Goal: Task Accomplishment & Management: Use online tool/utility

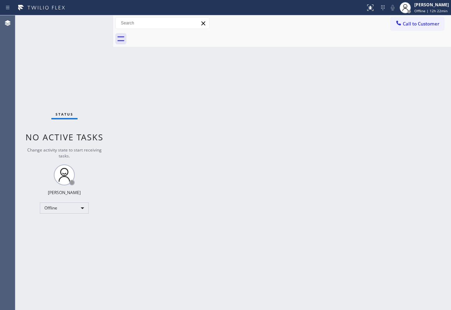
click at [84, 174] on div "Status No active tasks Change activity state to start receiving tasks. [PERSON_…" at bounding box center [64, 162] width 98 height 295
click at [421, 6] on div "[PERSON_NAME]" at bounding box center [431, 5] width 35 height 6
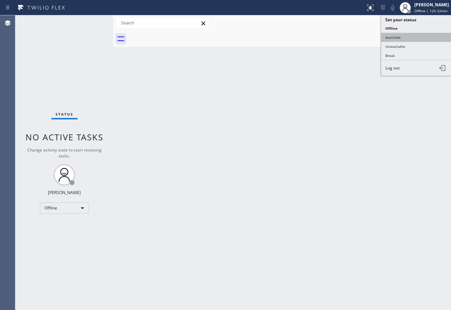
click at [394, 40] on button "Available" at bounding box center [416, 37] width 70 height 9
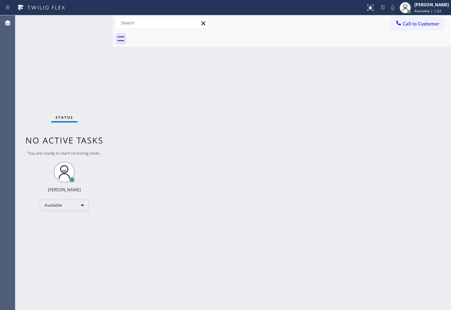
click at [313, 228] on div "Back to Dashboard Change Sender ID Customers Technicians Select a contact Outbo…" at bounding box center [282, 162] width 338 height 295
click at [358, 143] on div "Back to Dashboard Change Sender ID Customers Technicians Select a contact Outbo…" at bounding box center [282, 162] width 338 height 295
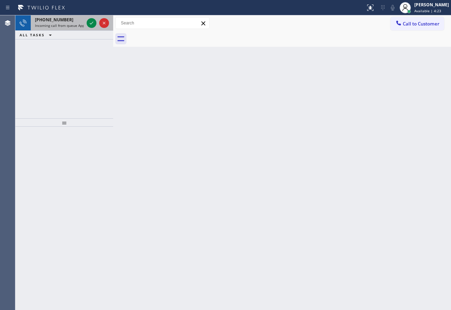
click at [61, 30] on div "[PHONE_NUMBER] Incoming call from queue Appliance Repair High End" at bounding box center [58, 22] width 54 height 15
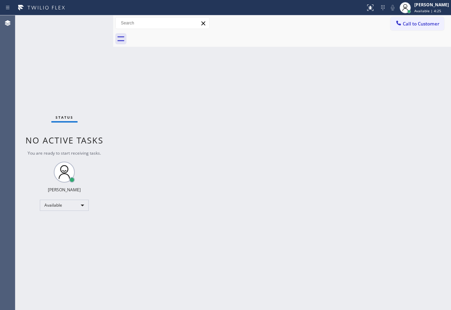
click at [96, 154] on span "You are ready to start receiving tasks." at bounding box center [64, 153] width 73 height 6
click at [56, 28] on div "Status No active tasks You are ready to start receiving tasks. [PERSON_NAME] Av…" at bounding box center [64, 162] width 98 height 295
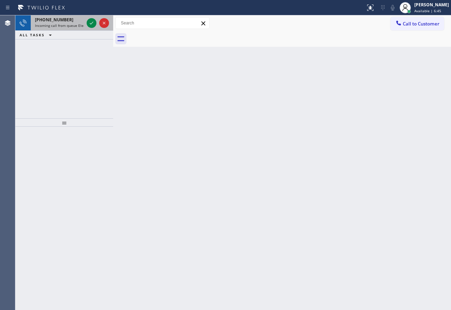
click at [56, 28] on span "Incoming call from queue Electrical" at bounding box center [64, 25] width 59 height 5
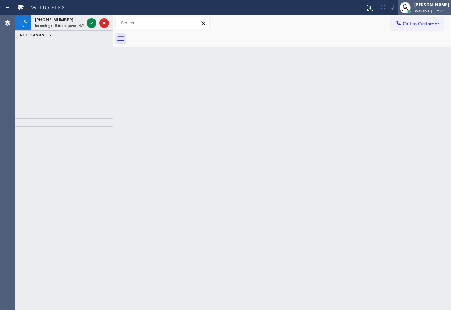
click at [422, 5] on div "[PERSON_NAME]" at bounding box center [431, 5] width 35 height 6
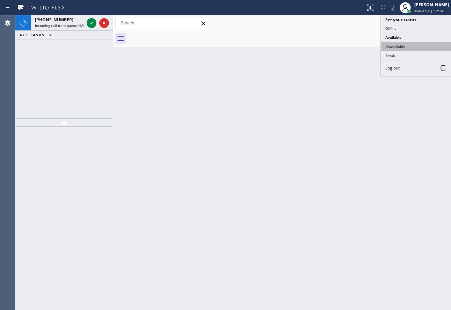
click at [407, 45] on button "Unavailable" at bounding box center [416, 46] width 70 height 9
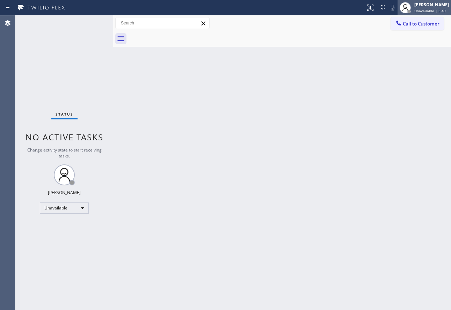
click at [429, 9] on span "Unavailable | 3:49" at bounding box center [429, 10] width 31 height 5
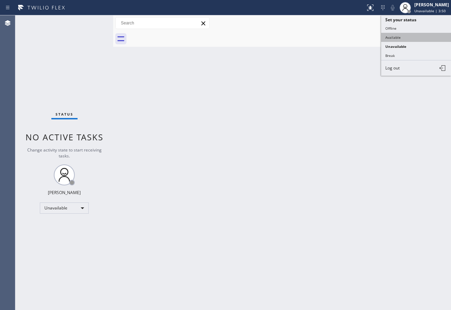
click at [404, 37] on button "Available" at bounding box center [416, 37] width 70 height 9
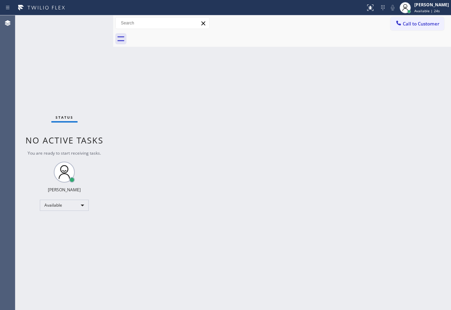
click at [52, 25] on div "Status No active tasks You are ready to start receiving tasks. [PERSON_NAME] Av…" at bounding box center [64, 162] width 98 height 295
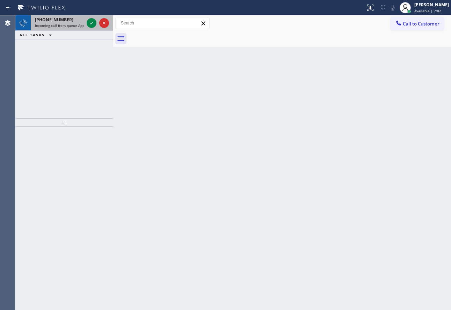
click at [56, 23] on span "Incoming call from queue Appliance Repair" at bounding box center [71, 25] width 72 height 5
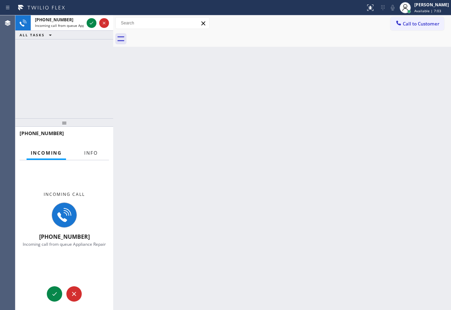
click at [92, 156] on span "Info" at bounding box center [91, 153] width 14 height 6
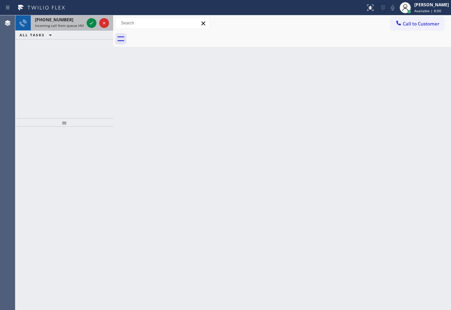
click at [57, 26] on span "Incoming call from queue HVAC" at bounding box center [61, 25] width 52 height 5
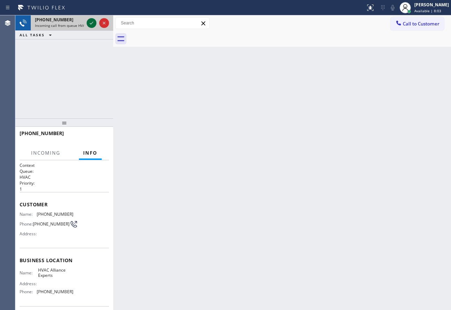
click at [93, 24] on icon at bounding box center [91, 23] width 8 height 8
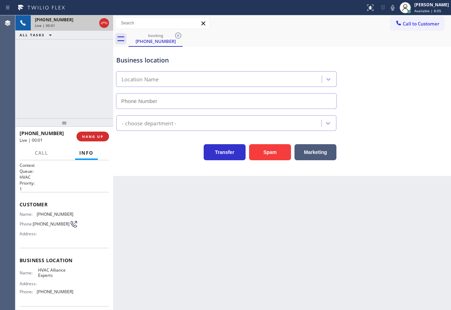
click at [104, 24] on icon at bounding box center [104, 23] width 8 height 8
type input "[PHONE_NUMBER]"
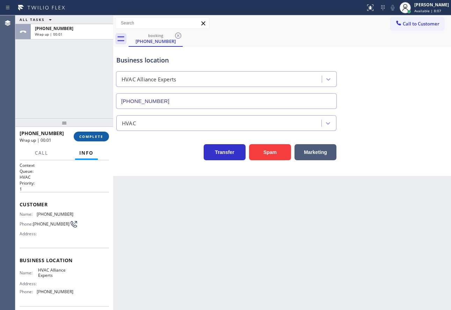
click at [94, 137] on span "COMPLETE" at bounding box center [91, 136] width 24 height 5
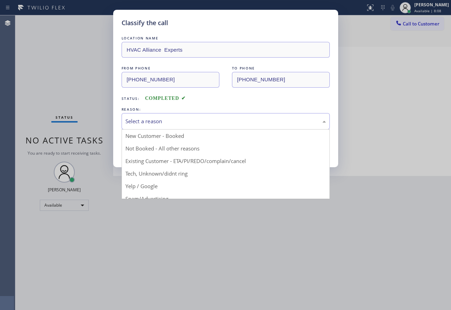
click at [192, 123] on div "Select a reason" at bounding box center [225, 121] width 200 height 8
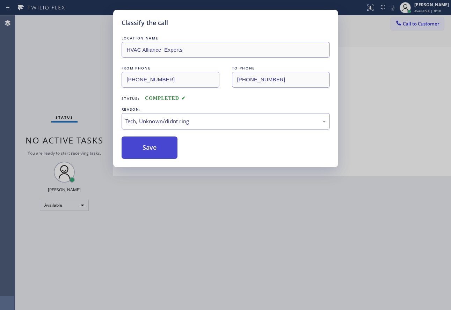
click at [151, 155] on button "Save" at bounding box center [150, 148] width 56 height 22
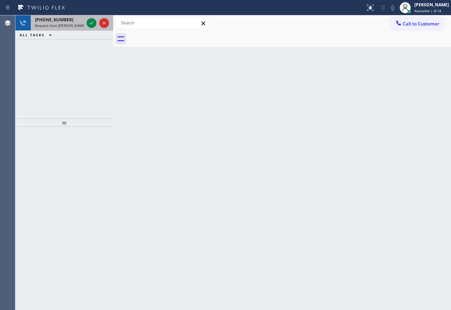
click at [72, 27] on span "Request from [PERSON_NAME] (direct)" at bounding box center [67, 25] width 64 height 5
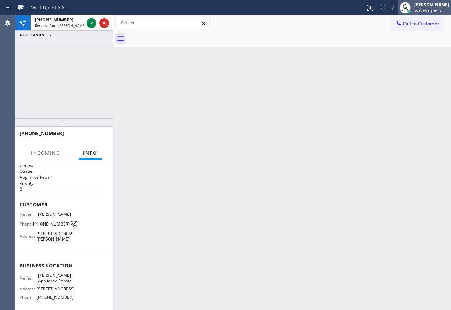
click at [444, 5] on div "[PERSON_NAME]" at bounding box center [431, 5] width 35 height 6
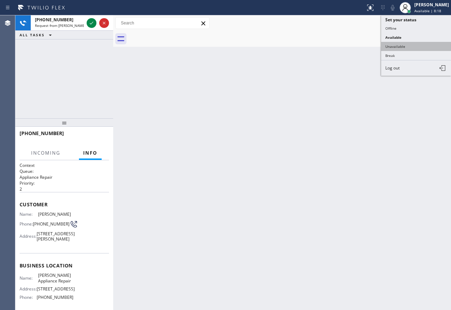
click at [400, 49] on button "Unavailable" at bounding box center [416, 46] width 70 height 9
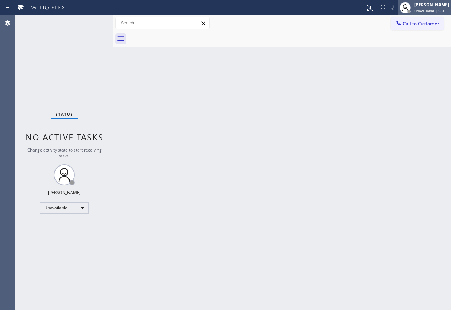
click at [436, 5] on div "[PERSON_NAME]" at bounding box center [431, 5] width 35 height 6
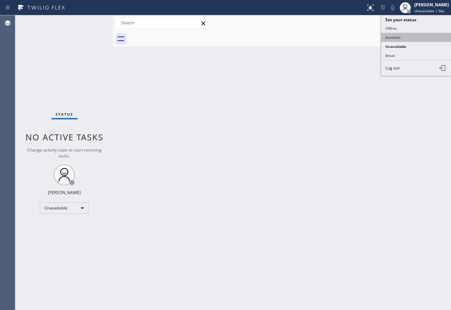
click at [396, 38] on button "Available" at bounding box center [416, 37] width 70 height 9
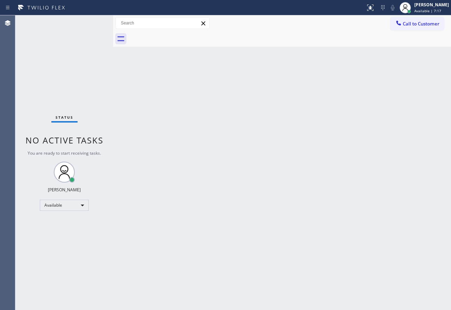
click at [66, 21] on div "Status No active tasks You are ready to start receiving tasks. [PERSON_NAME] Av…" at bounding box center [64, 162] width 98 height 295
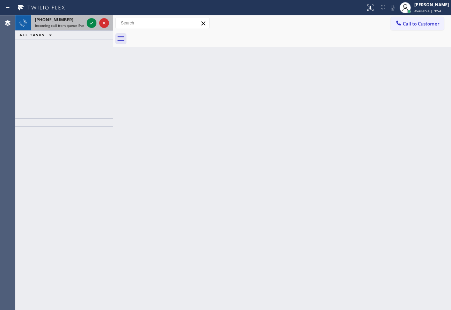
click at [72, 22] on div "[PHONE_NUMBER]" at bounding box center [59, 20] width 49 height 6
click at [87, 24] on icon at bounding box center [91, 23] width 8 height 8
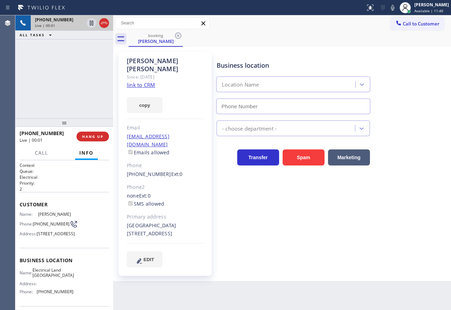
type input "[PHONE_NUMBER]"
click at [150, 81] on link "link to CRM" at bounding box center [141, 84] width 28 height 7
click at [296, 59] on div "Business location Electrical Land [GEOGRAPHIC_DATA] [PHONE_NUMBER]" at bounding box center [293, 84] width 156 height 60
click at [94, 138] on span "HANG UP" at bounding box center [92, 136] width 21 height 5
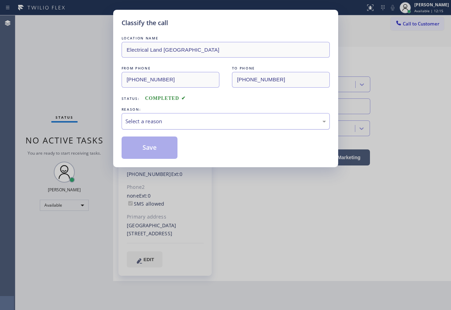
click at [148, 117] on div "Select a reason" at bounding box center [226, 121] width 208 height 16
click at [158, 157] on button "Save" at bounding box center [150, 148] width 56 height 22
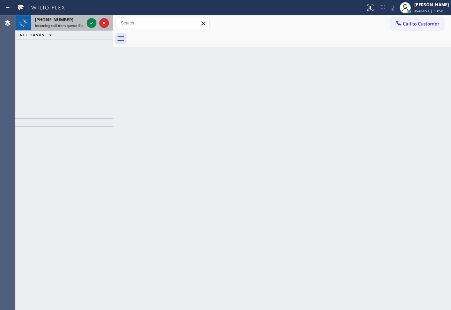
click at [72, 24] on span "Incoming call from queue Electrical" at bounding box center [64, 25] width 59 height 5
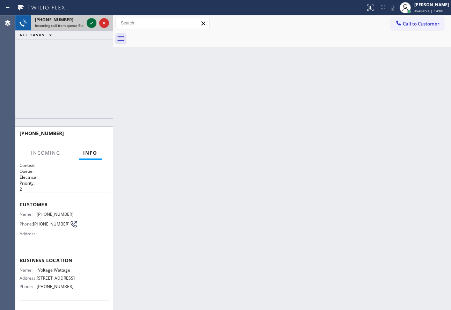
click at [89, 24] on icon at bounding box center [91, 23] width 8 height 8
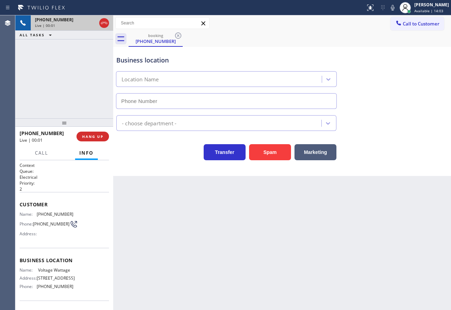
type input "[PHONE_NUMBER]"
click at [276, 155] on button "Spam" at bounding box center [270, 152] width 42 height 16
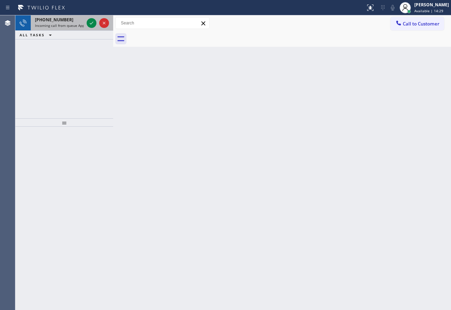
click at [73, 25] on span "Incoming call from queue Appliance Repair" at bounding box center [71, 25] width 72 height 5
click at [71, 23] on div "[PHONE_NUMBER] Incoming call from queue Electrical" at bounding box center [58, 22] width 54 height 15
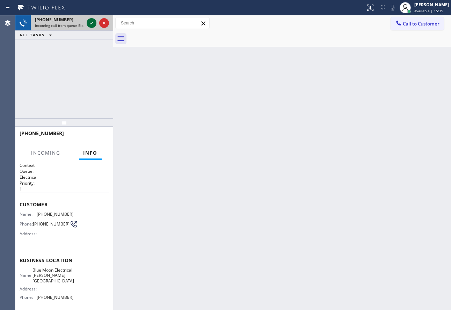
click at [94, 23] on icon at bounding box center [91, 23] width 8 height 8
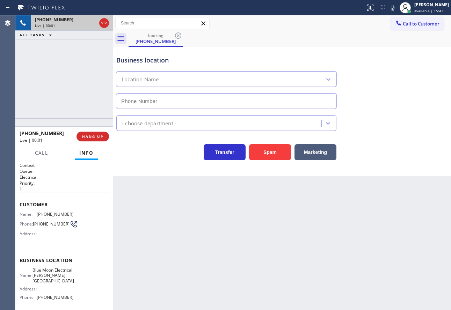
type input "[PHONE_NUMBER]"
click at [397, 7] on icon at bounding box center [392, 7] width 8 height 8
click at [90, 23] on icon at bounding box center [91, 23] width 8 height 8
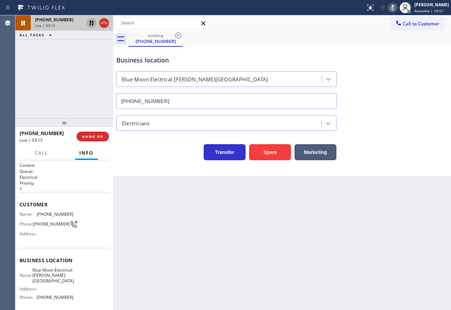
click at [54, 214] on span "[PHONE_NUMBER]" at bounding box center [55, 214] width 37 height 5
copy span "[PHONE_NUMBER]"
click at [397, 6] on icon at bounding box center [392, 7] width 8 height 8
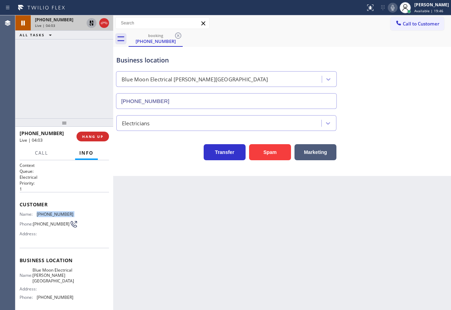
click at [89, 23] on icon at bounding box center [91, 23] width 8 height 8
click at [394, 8] on icon at bounding box center [392, 8] width 3 height 6
click at [61, 299] on span "[PHONE_NUMBER]" at bounding box center [55, 297] width 37 height 5
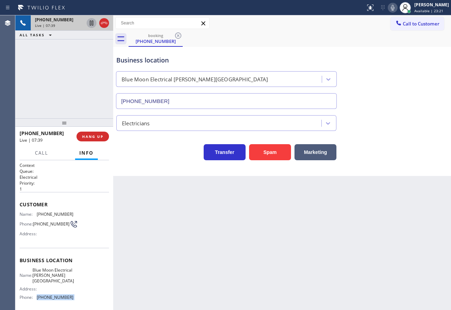
click at [61, 299] on span "[PHONE_NUMBER]" at bounding box center [55, 297] width 37 height 5
copy span "[PHONE_NUMBER]"
click at [58, 280] on span "Blue Moon Electrical [PERSON_NAME][GEOGRAPHIC_DATA]" at bounding box center [53, 276] width 42 height 16
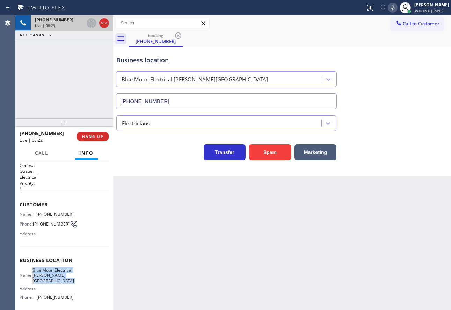
copy span "Blue Moon Electrical [PERSON_NAME][GEOGRAPHIC_DATA]"
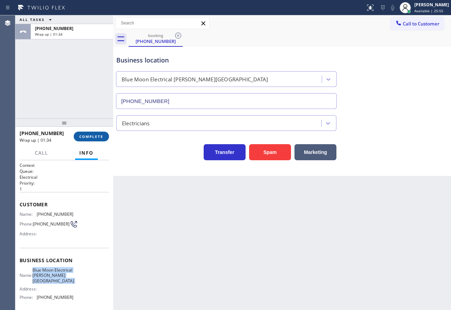
click at [98, 138] on span "COMPLETE" at bounding box center [91, 136] width 24 height 5
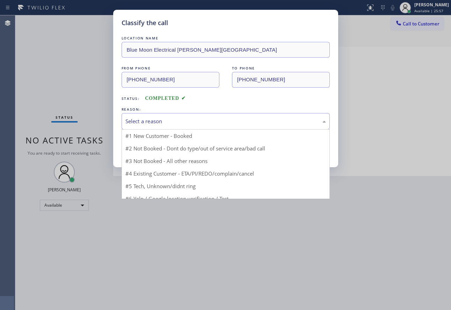
click at [163, 118] on div "Select a reason" at bounding box center [225, 121] width 200 height 8
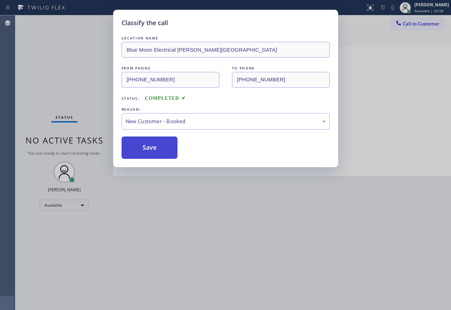
click at [149, 147] on button "Save" at bounding box center [150, 148] width 56 height 22
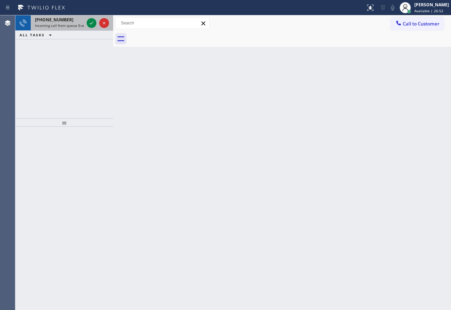
click at [61, 24] on span "Incoming call from queue Everybody" at bounding box center [65, 25] width 60 height 5
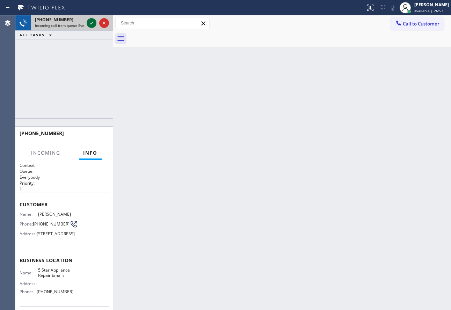
click at [94, 22] on icon at bounding box center [91, 23] width 8 height 8
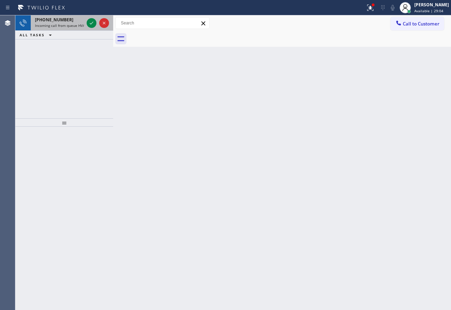
click at [56, 25] on span "Incoming call from queue HVAC" at bounding box center [61, 25] width 52 height 5
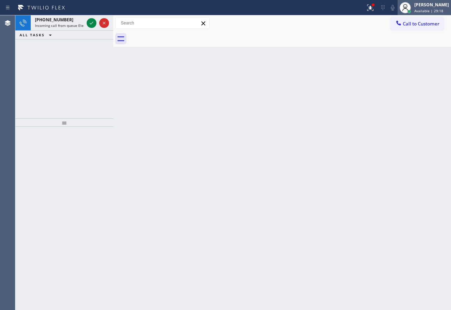
click at [433, 8] on div "[PERSON_NAME] Available | 29:18" at bounding box center [432, 7] width 38 height 12
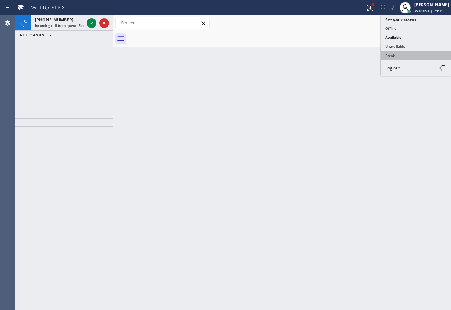
click at [389, 58] on button "Break" at bounding box center [416, 55] width 70 height 9
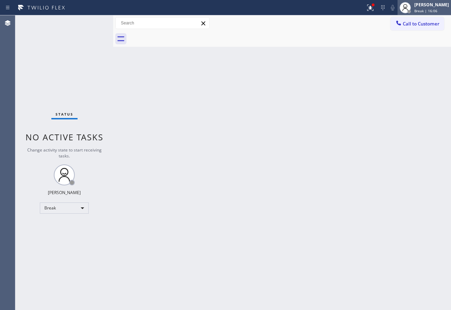
click at [434, 6] on div "[PERSON_NAME]" at bounding box center [431, 5] width 35 height 6
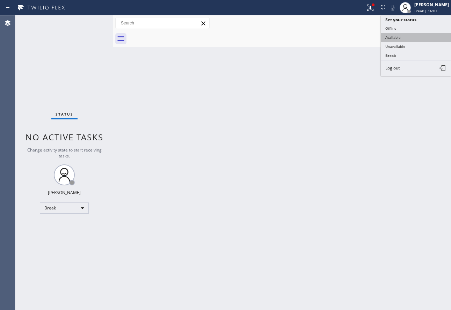
click at [401, 36] on button "Available" at bounding box center [416, 37] width 70 height 9
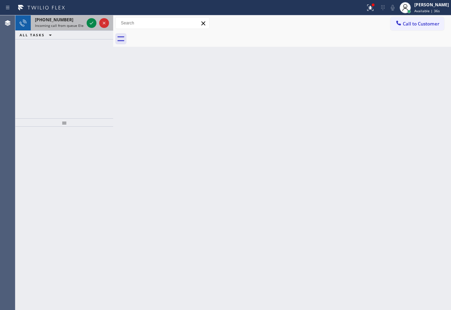
click at [61, 23] on span "Incoming call from queue Electrical" at bounding box center [64, 25] width 59 height 5
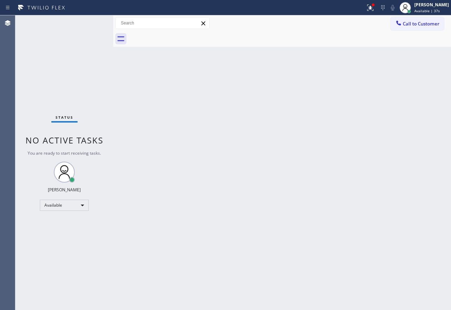
click at [91, 25] on div "Status No active tasks You are ready to start receiving tasks. [PERSON_NAME] Av…" at bounding box center [64, 162] width 98 height 295
click at [378, 12] on button at bounding box center [369, 7] width 15 height 15
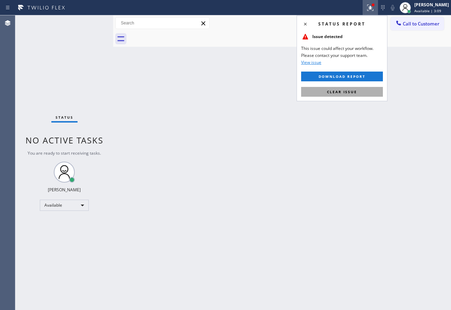
click at [342, 94] on button "Clear issue" at bounding box center [342, 92] width 82 height 10
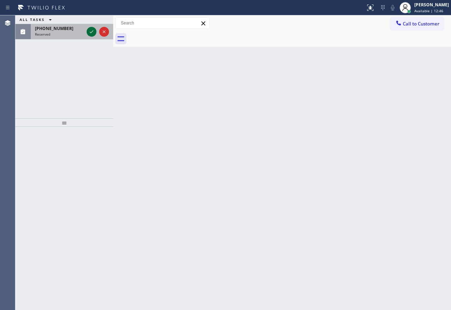
click at [92, 33] on icon at bounding box center [91, 32] width 8 height 8
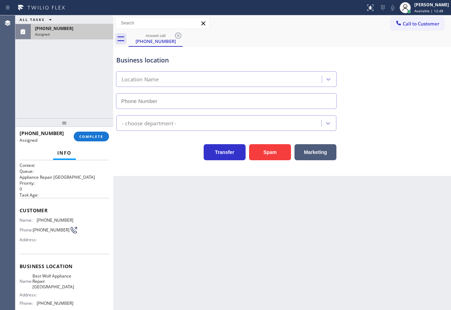
type input "[PHONE_NUMBER]"
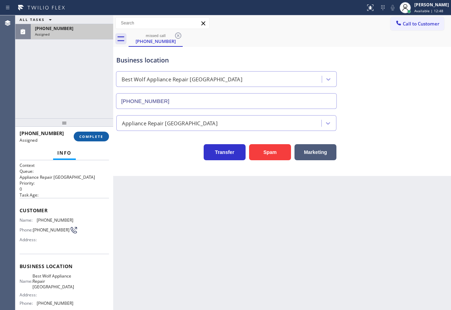
click at [95, 138] on span "COMPLETE" at bounding box center [91, 136] width 24 height 5
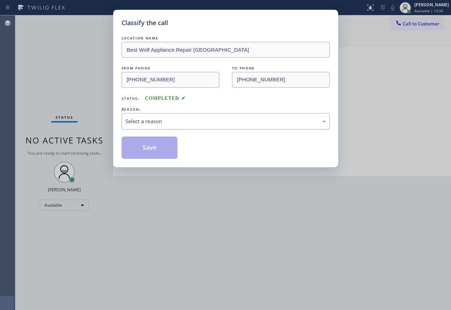
drag, startPoint x: 200, startPoint y: 123, endPoint x: 192, endPoint y: 127, distance: 9.2
click at [198, 123] on div "Select a reason" at bounding box center [225, 121] width 200 height 8
click at [150, 148] on button "Save" at bounding box center [150, 148] width 56 height 22
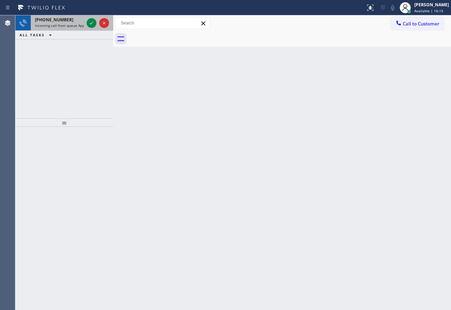
click at [73, 30] on div "[PHONE_NUMBER] Incoming call from queue Appliance Repair" at bounding box center [64, 22] width 98 height 15
click at [58, 22] on span "[PHONE_NUMBER]" at bounding box center [54, 20] width 38 height 6
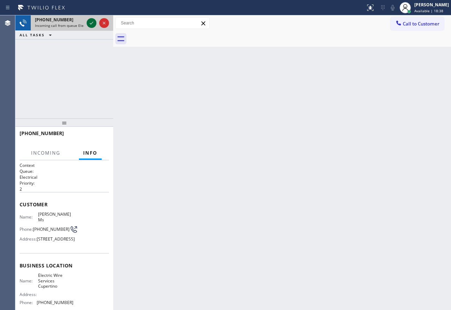
click at [90, 24] on icon at bounding box center [91, 23] width 8 height 8
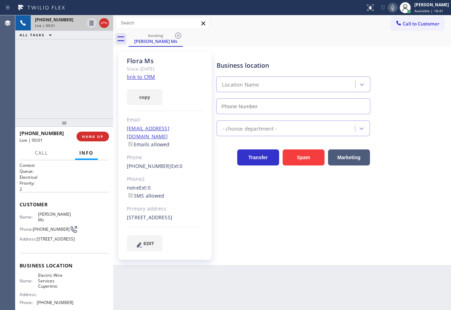
type input "[PHONE_NUMBER]"
click at [150, 76] on link "link to CRM" at bounding box center [141, 76] width 28 height 7
click at [397, 7] on icon at bounding box center [392, 7] width 8 height 8
click at [397, 6] on icon at bounding box center [392, 7] width 8 height 8
click at [397, 5] on icon at bounding box center [392, 7] width 8 height 8
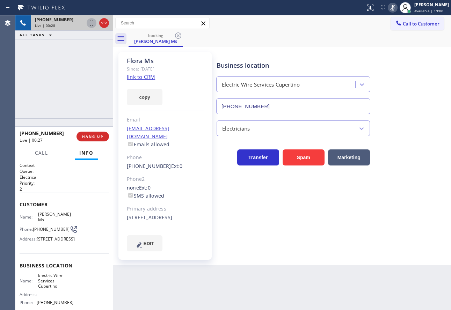
click at [91, 24] on icon at bounding box center [91, 23] width 3 height 5
click at [42, 151] on span "Call" at bounding box center [41, 153] width 13 height 6
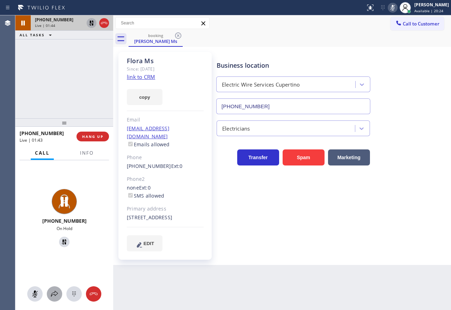
click at [58, 296] on icon at bounding box center [54, 294] width 8 height 8
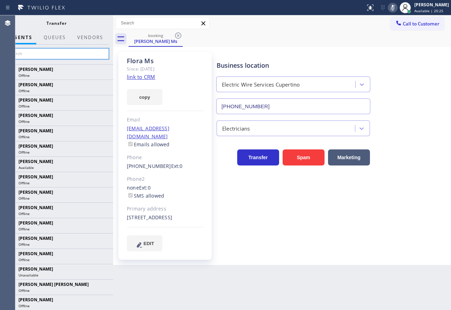
click at [96, 55] on input "text" at bounding box center [56, 53] width 105 height 11
click at [75, 51] on input "ar" at bounding box center [56, 53] width 105 height 11
type input "a"
click at [85, 56] on input "text" at bounding box center [56, 53] width 105 height 11
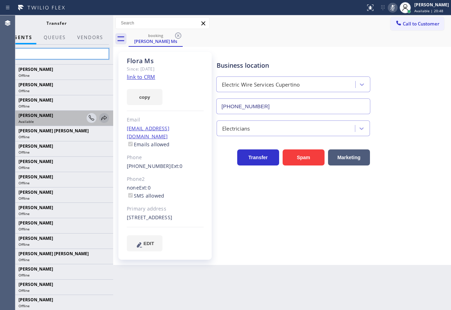
type input "ar"
click at [101, 119] on icon at bounding box center [104, 118] width 8 height 8
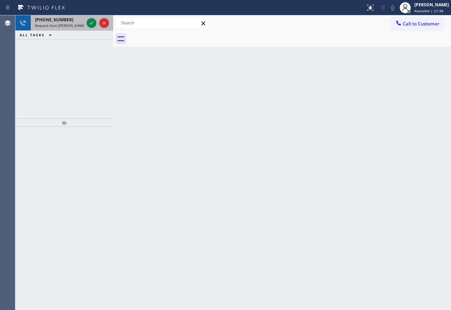
click at [68, 23] on span "Request from [PERSON_NAME] (direct)" at bounding box center [67, 25] width 64 height 5
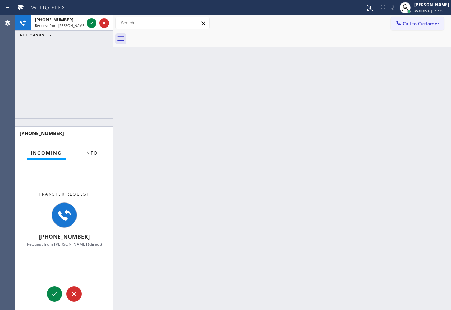
click at [90, 157] on button "Info" at bounding box center [91, 153] width 22 height 14
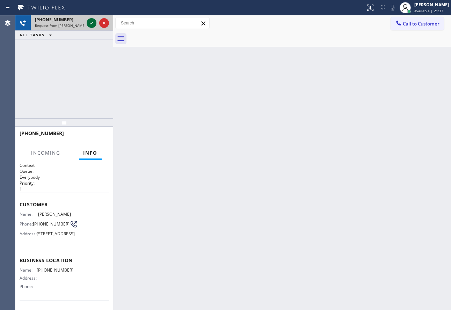
click at [91, 22] on icon at bounding box center [91, 23] width 8 height 8
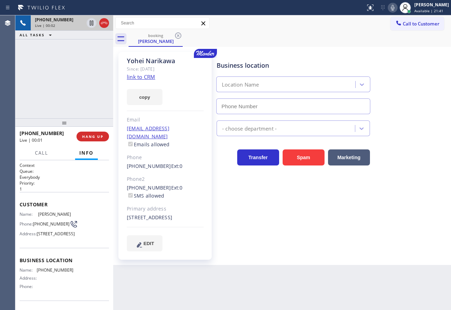
click at [148, 76] on link "link to CRM" at bounding box center [141, 76] width 28 height 7
click at [397, 8] on icon at bounding box center [392, 7] width 8 height 8
click at [394, 6] on icon at bounding box center [392, 8] width 3 height 6
click at [90, 23] on icon at bounding box center [91, 23] width 8 height 8
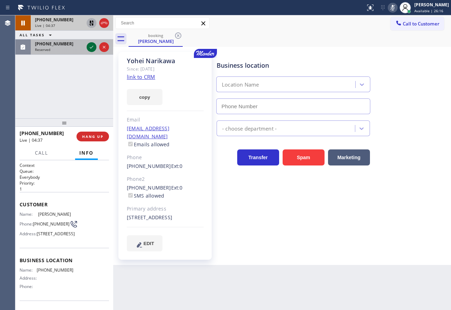
click at [93, 50] on icon at bounding box center [91, 47] width 8 height 8
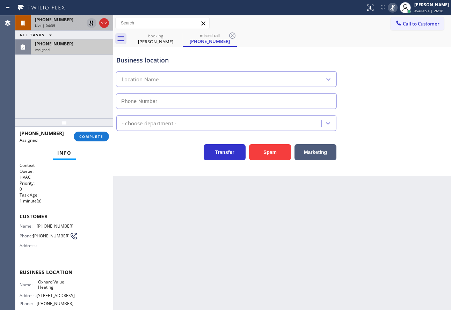
type input "[PHONE_NUMBER]"
click at [99, 137] on span "COMPLETE" at bounding box center [91, 136] width 24 height 5
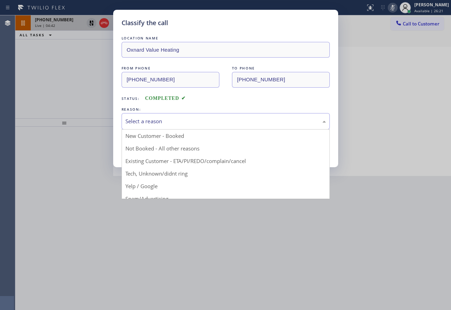
click at [164, 117] on div "Select a reason" at bounding box center [225, 121] width 200 height 8
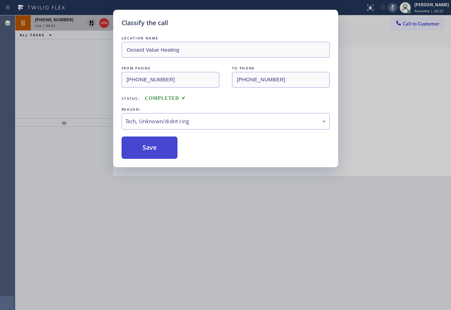
click at [144, 145] on button "Save" at bounding box center [150, 148] width 56 height 22
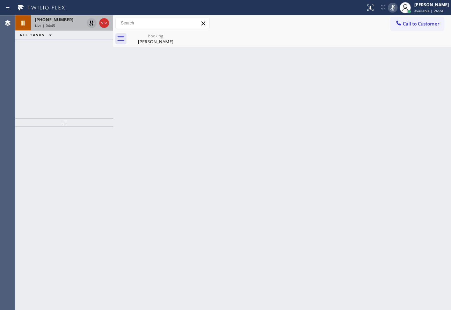
click at [394, 8] on icon at bounding box center [392, 8] width 3 height 6
click at [93, 24] on icon at bounding box center [91, 23] width 5 height 5
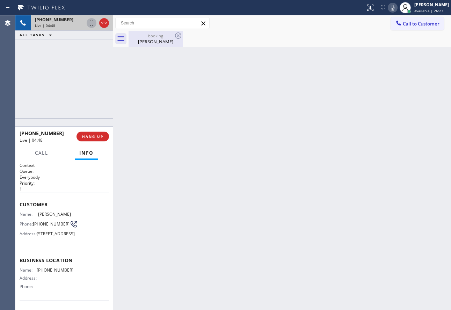
click at [148, 42] on div "[PERSON_NAME]" at bounding box center [155, 41] width 53 height 6
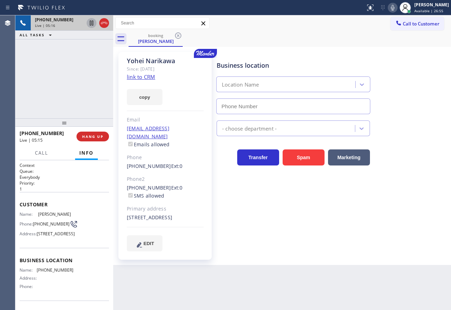
click at [397, 8] on icon at bounding box center [392, 7] width 8 height 8
click at [90, 46] on icon at bounding box center [91, 47] width 8 height 8
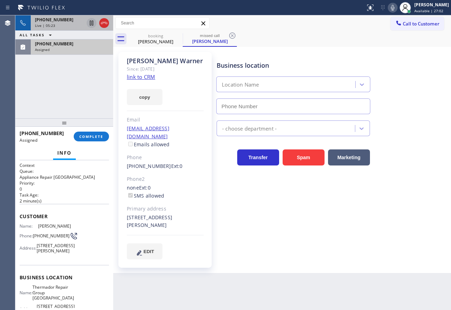
type input "[PHONE_NUMBER]"
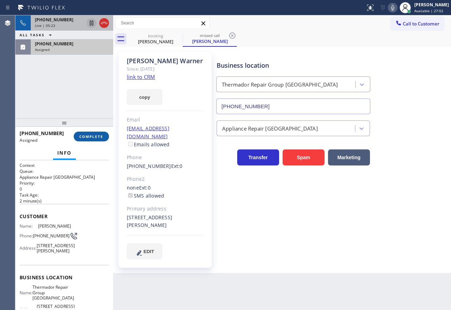
click at [93, 140] on button "COMPLETE" at bounding box center [91, 137] width 35 height 10
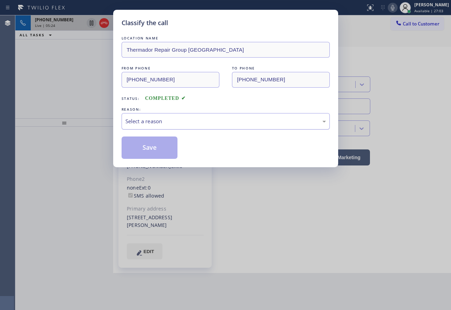
click at [184, 118] on div "Select a reason" at bounding box center [225, 121] width 200 height 8
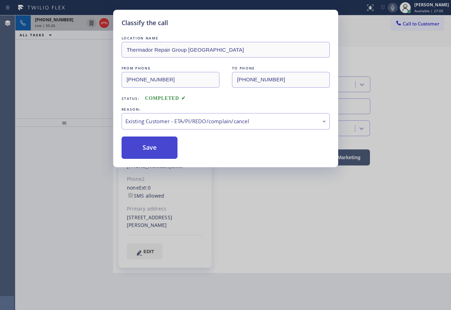
click at [148, 144] on button "Save" at bounding box center [150, 148] width 56 height 22
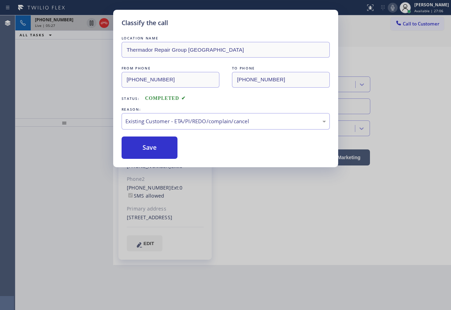
click at [52, 23] on span "Live | 05:27" at bounding box center [45, 25] width 20 height 5
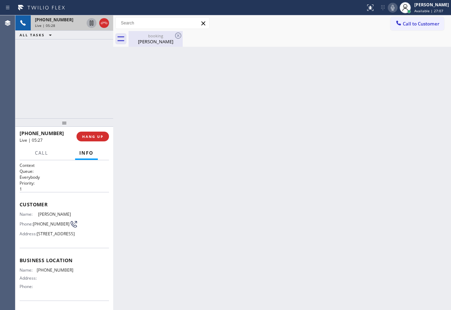
click at [150, 39] on div "[PERSON_NAME]" at bounding box center [155, 41] width 53 height 6
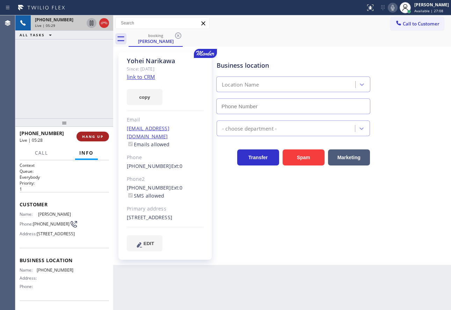
click at [87, 140] on button "HANG UP" at bounding box center [92, 137] width 32 height 10
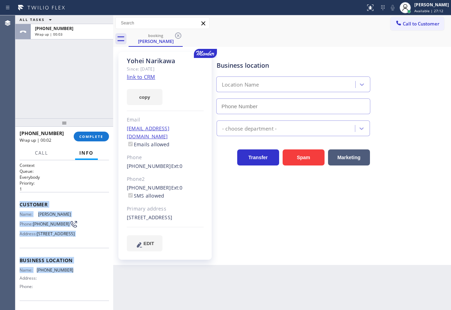
drag, startPoint x: 68, startPoint y: 284, endPoint x: 17, endPoint y: 200, distance: 98.9
click at [17, 200] on div "Context Queue: Everybody Priority: 1 Customer Name: [PERSON_NAME] Phone: [PHONE…" at bounding box center [64, 235] width 98 height 150
copy div "Customer Name: [PERSON_NAME] Phone: [PHONE_NUMBER] Address: [STREET_ADDRESS] Bu…"
click at [430, 11] on span "Available | 27:46" at bounding box center [428, 10] width 29 height 5
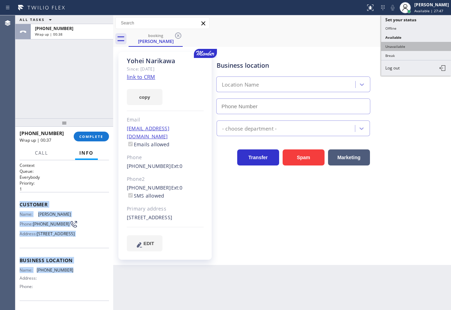
click at [405, 46] on button "Unavailable" at bounding box center [416, 46] width 70 height 9
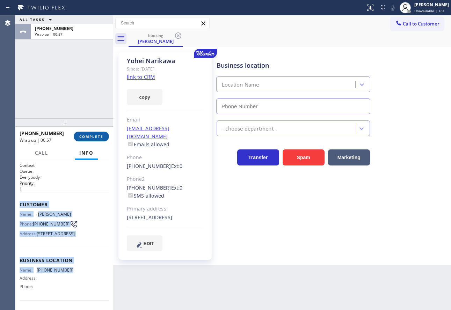
click at [93, 135] on span "COMPLETE" at bounding box center [91, 136] width 24 height 5
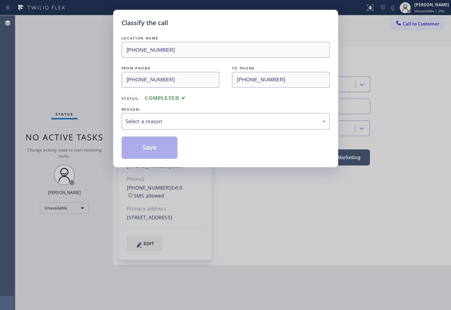
click at [158, 112] on div "REASON:" at bounding box center [226, 109] width 208 height 7
click at [157, 117] on div "Select a reason" at bounding box center [225, 121] width 200 height 8
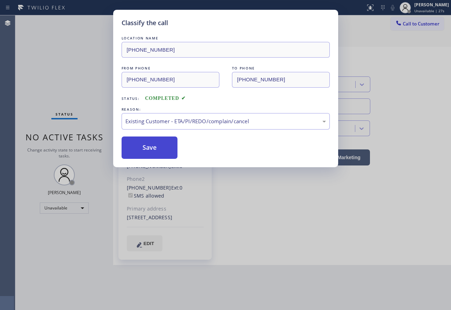
click at [151, 147] on button "Save" at bounding box center [150, 148] width 56 height 22
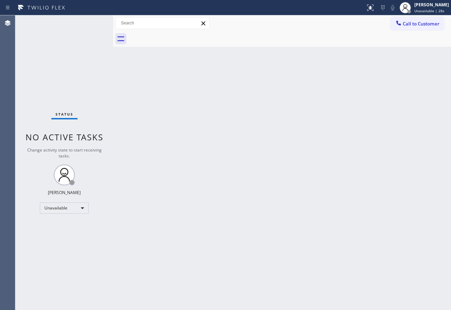
click at [423, 23] on span "Call to Customer" at bounding box center [421, 24] width 37 height 6
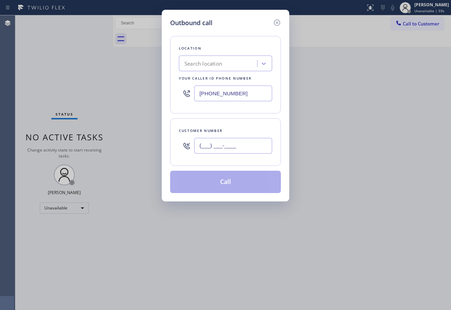
click at [251, 148] on input "(___) ___-____" at bounding box center [233, 146] width 78 height 16
paste input "626) 234-7227"
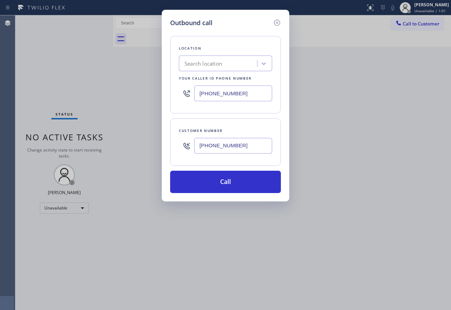
click at [276, 197] on div "Outbound call Location Search location Your caller id phone number [PHONE_NUMBE…" at bounding box center [225, 106] width 127 height 192
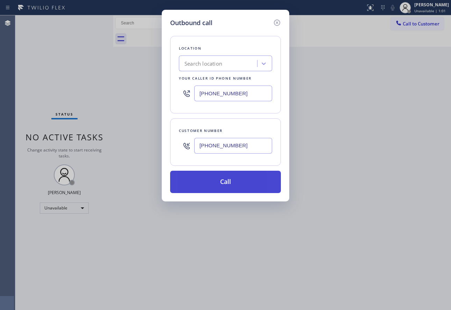
click at [249, 183] on button "Call" at bounding box center [225, 182] width 111 height 22
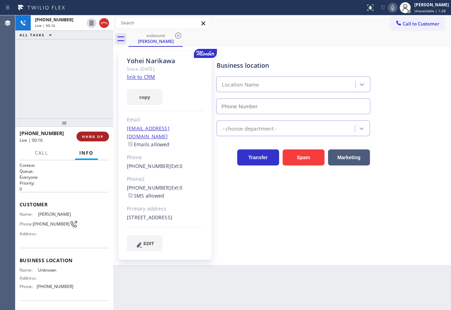
click at [94, 135] on span "HANG UP" at bounding box center [92, 136] width 21 height 5
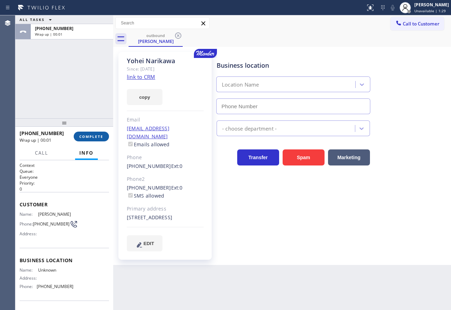
click at [101, 135] on span "COMPLETE" at bounding box center [91, 136] width 24 height 5
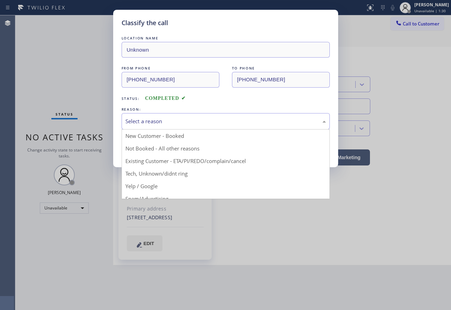
click at [174, 126] on div "Select a reason" at bounding box center [226, 121] width 208 height 16
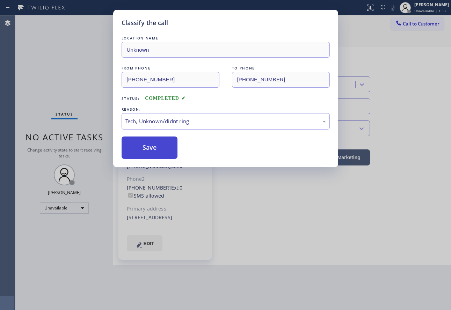
drag, startPoint x: 152, startPoint y: 171, endPoint x: 147, endPoint y: 145, distance: 26.6
click at [147, 142] on button "Save" at bounding box center [150, 148] width 56 height 22
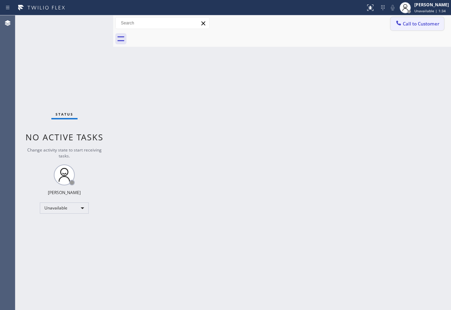
click at [423, 23] on span "Call to Customer" at bounding box center [421, 24] width 37 height 6
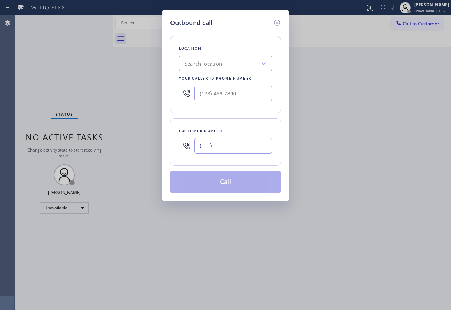
click at [254, 147] on input "(___) ___-____" at bounding box center [233, 146] width 78 height 16
paste input "626) 234-7227"
type input "[PHONE_NUMBER]"
click at [266, 97] on input "(___) ___-____" at bounding box center [233, 94] width 78 height 16
paste input "323) 238-8162"
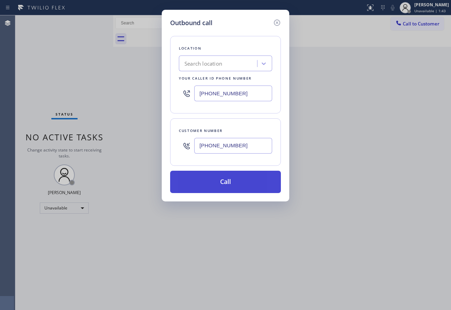
type input "[PHONE_NUMBER]"
click at [251, 179] on button "Call" at bounding box center [225, 182] width 111 height 22
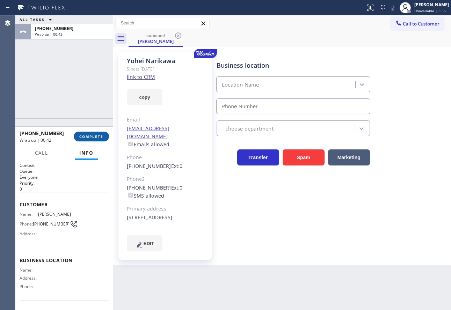
click at [88, 134] on span "COMPLETE" at bounding box center [91, 136] width 24 height 5
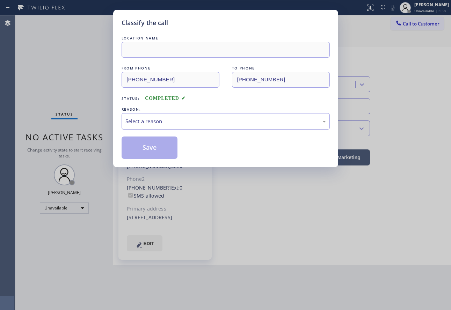
click at [184, 118] on div "Select a reason" at bounding box center [225, 121] width 200 height 8
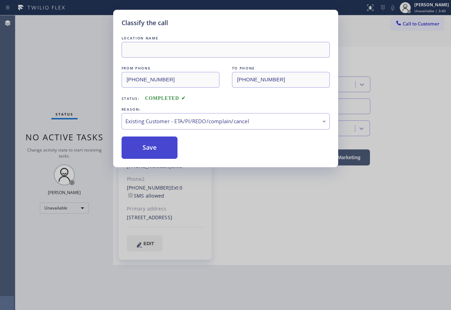
click at [150, 145] on button "Save" at bounding box center [150, 148] width 56 height 22
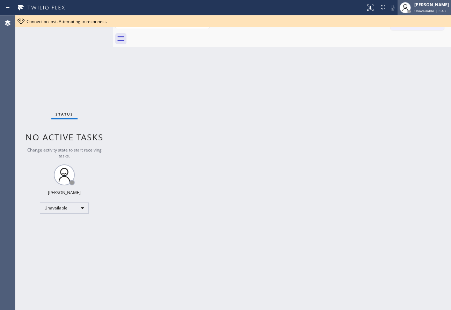
click at [423, 7] on div "[PERSON_NAME]" at bounding box center [431, 5] width 35 height 6
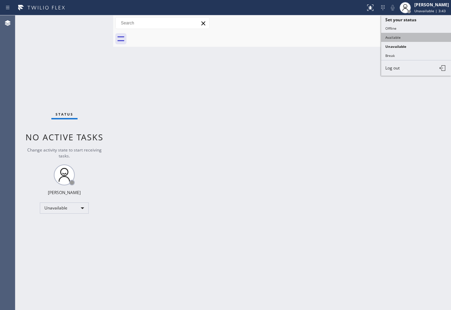
click at [400, 37] on button "Available" at bounding box center [416, 37] width 70 height 9
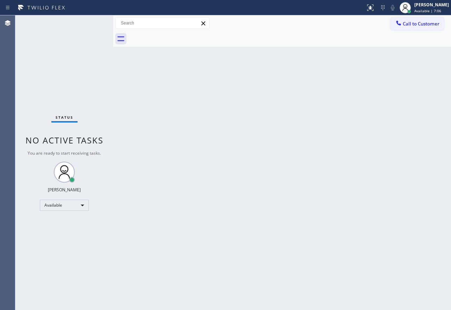
click at [87, 30] on div "Status No active tasks You are ready to start receiving tasks. [PERSON_NAME] Av…" at bounding box center [64, 162] width 98 height 295
click at [434, 6] on div "[PERSON_NAME]" at bounding box center [431, 5] width 35 height 6
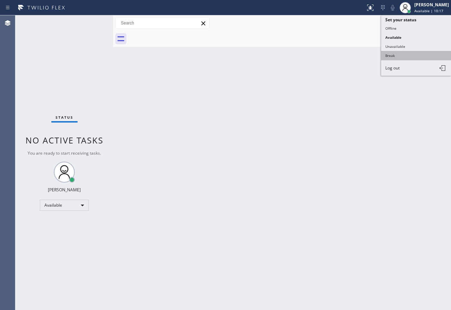
click at [398, 55] on button "Break" at bounding box center [416, 55] width 70 height 9
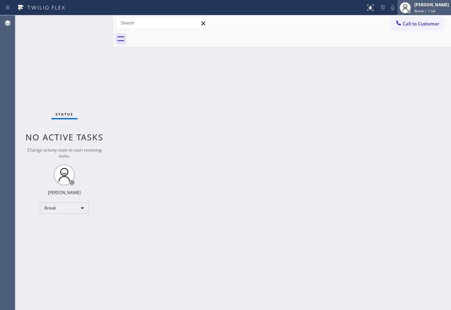
click at [429, 9] on span "Break | 1:54" at bounding box center [424, 10] width 21 height 5
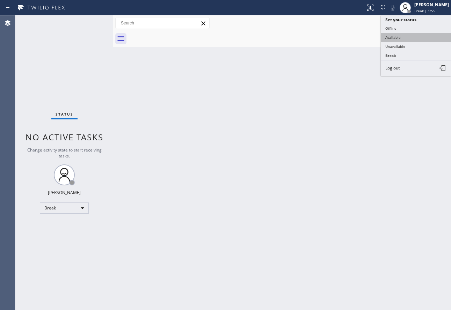
click at [403, 36] on button "Available" at bounding box center [416, 37] width 70 height 9
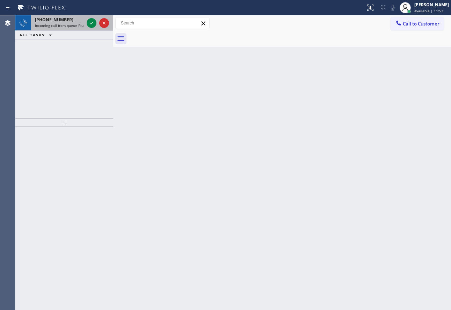
click at [65, 21] on div "[PHONE_NUMBER]" at bounding box center [59, 20] width 49 height 6
click at [65, 24] on span "Incoming call from queue Electrical" at bounding box center [64, 25] width 59 height 5
click at [72, 18] on div "[PHONE_NUMBER]" at bounding box center [59, 20] width 49 height 6
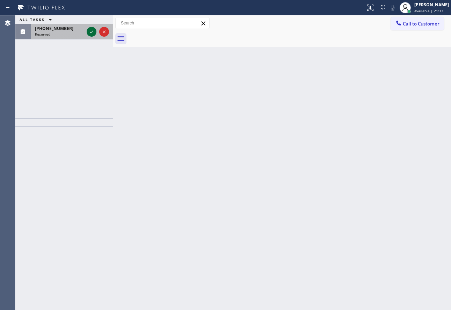
click at [93, 32] on icon at bounding box center [91, 32] width 8 height 8
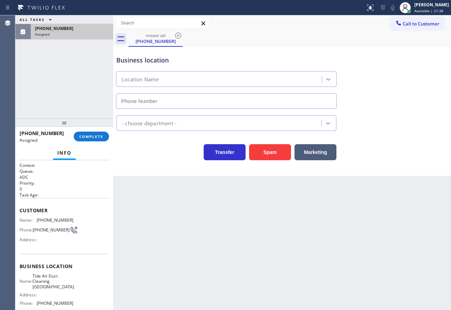
type input "[PHONE_NUMBER]"
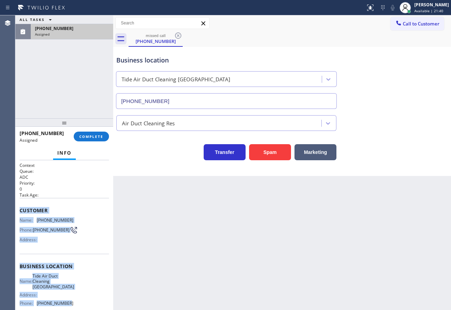
scroll to position [65, 0]
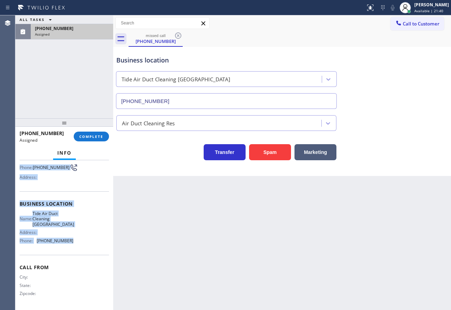
drag, startPoint x: 20, startPoint y: 210, endPoint x: 75, endPoint y: 242, distance: 63.9
click at [75, 242] on div "Context Queue: ADC Priority: 0 Task Age: Customer Name: [PHONE_NUMBER] Phone: […" at bounding box center [64, 204] width 89 height 208
copy div "Customer Name: [PHONE_NUMBER] Phone: [PHONE_NUMBER] Address: Business location …"
click at [95, 139] on span "COMPLETE" at bounding box center [91, 136] width 24 height 5
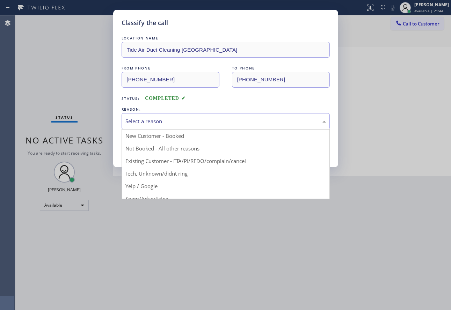
click at [177, 116] on div "Select a reason" at bounding box center [226, 121] width 208 height 16
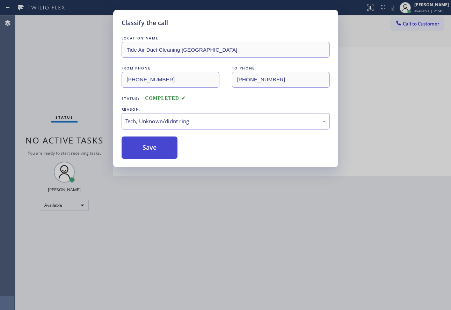
click at [157, 154] on button "Save" at bounding box center [150, 148] width 56 height 22
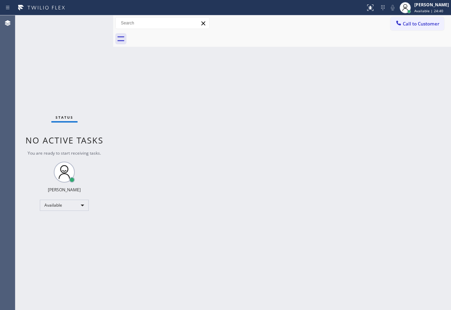
click at [83, 25] on div "Status No active tasks You are ready to start receiving tasks. [PERSON_NAME] Av…" at bounding box center [64, 162] width 98 height 295
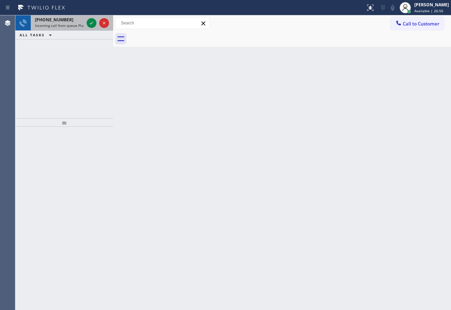
click at [84, 22] on div "[PHONE_NUMBER] Incoming call from queue Plumbing" at bounding box center [58, 22] width 54 height 15
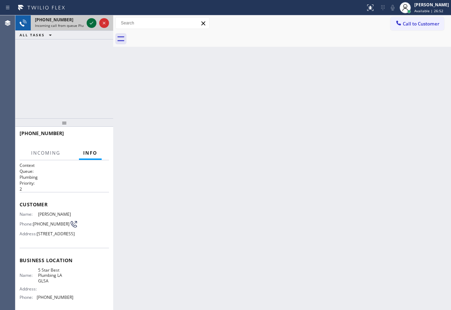
click at [90, 24] on icon at bounding box center [91, 23] width 3 height 3
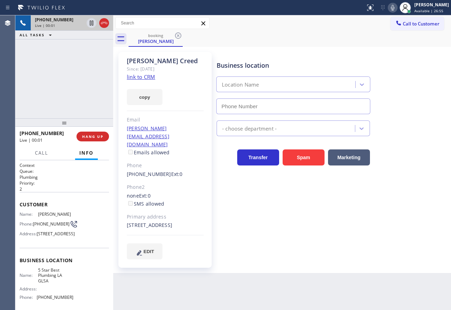
type input "[PHONE_NUMBER]"
click at [134, 78] on link "link to CRM" at bounding box center [141, 76] width 28 height 7
click at [100, 135] on span "HANG UP" at bounding box center [92, 136] width 21 height 5
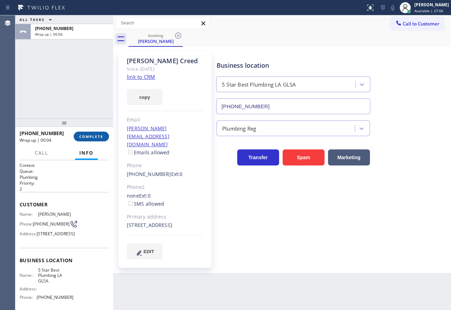
click at [97, 137] on span "COMPLETE" at bounding box center [91, 136] width 24 height 5
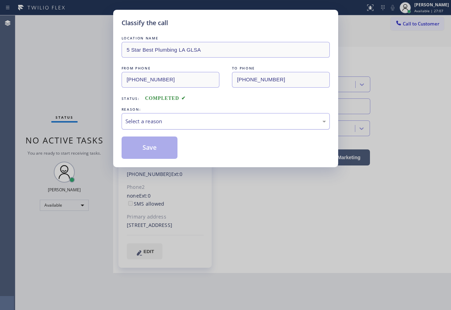
click at [164, 124] on div "Select a reason" at bounding box center [225, 121] width 200 height 8
click at [154, 146] on button "Save" at bounding box center [150, 148] width 56 height 22
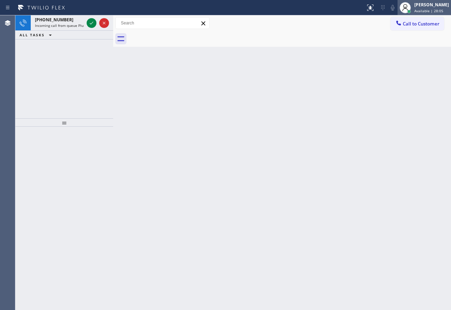
click at [435, 7] on div "[PERSON_NAME]" at bounding box center [431, 5] width 35 height 6
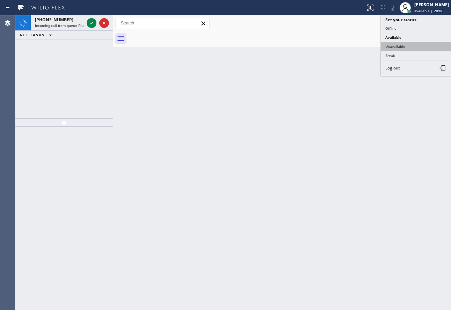
click at [404, 43] on button "Unavailable" at bounding box center [416, 46] width 70 height 9
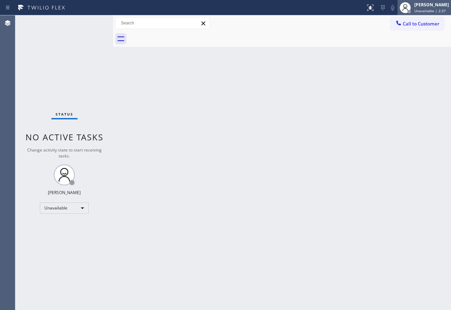
click at [413, 7] on div at bounding box center [404, 7] width 15 height 15
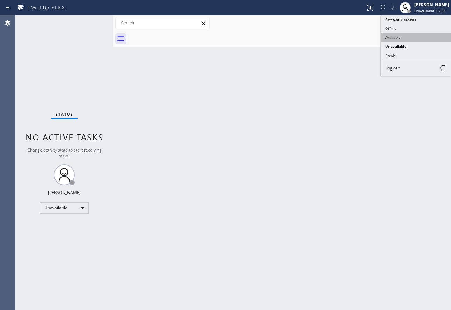
click at [394, 39] on button "Available" at bounding box center [416, 37] width 70 height 9
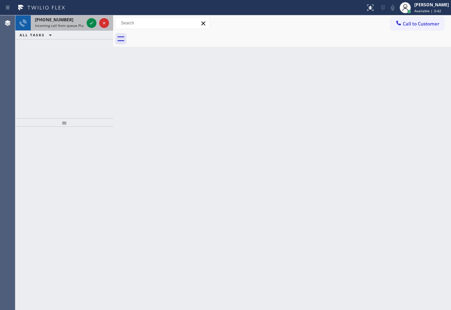
click at [66, 19] on div "[PHONE_NUMBER]" at bounding box center [59, 20] width 49 height 6
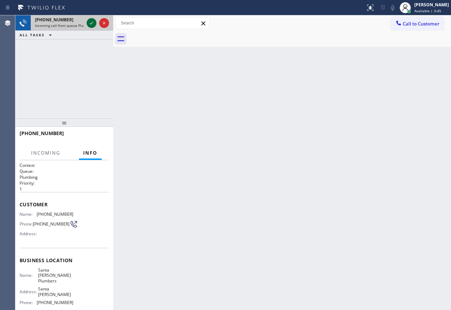
click at [91, 23] on icon at bounding box center [91, 23] width 8 height 8
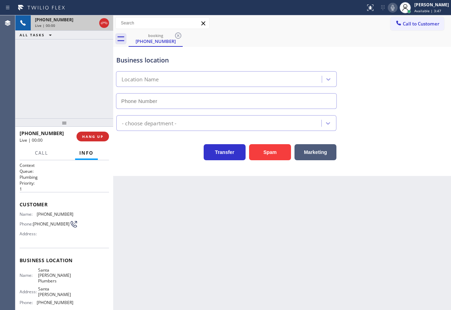
type input "[PHONE_NUMBER]"
click at [93, 137] on span "HANG UP" at bounding box center [92, 136] width 21 height 5
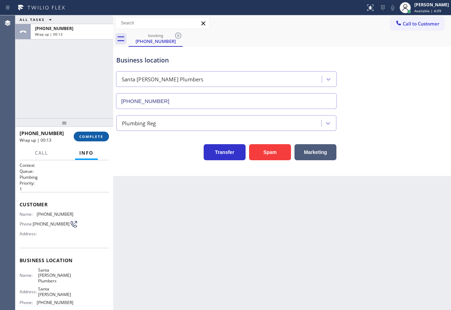
click at [86, 139] on span "COMPLETE" at bounding box center [91, 136] width 24 height 5
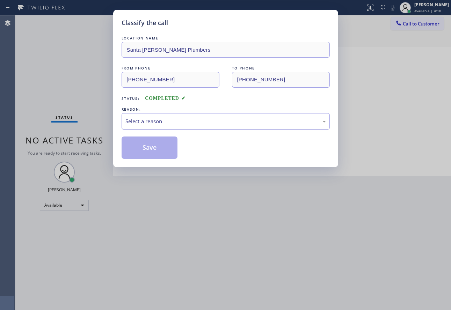
click at [197, 118] on div "Select a reason" at bounding box center [225, 121] width 200 height 8
click at [151, 144] on button "Save" at bounding box center [150, 148] width 56 height 22
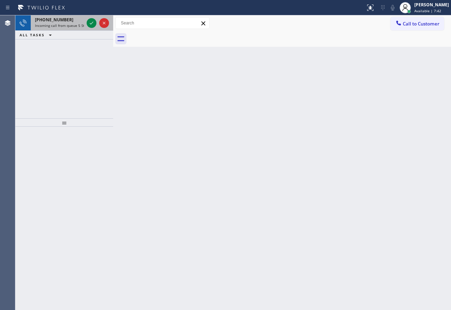
click at [66, 25] on span "Incoming call from queue 5 Star Appliance" at bounding box center [70, 25] width 71 height 5
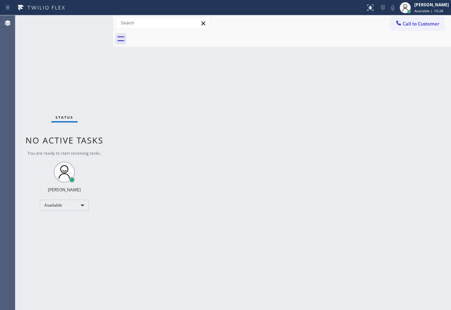
click at [299, 279] on div "Back to Dashboard Change Sender ID Customers Technicians Select a contact Outbo…" at bounding box center [282, 162] width 338 height 295
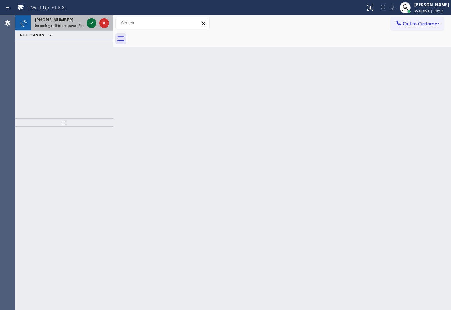
click at [88, 22] on icon at bounding box center [91, 23] width 8 height 8
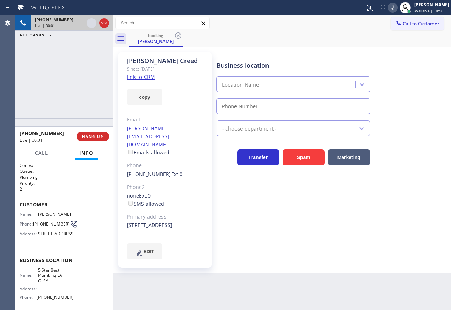
type input "[PHONE_NUMBER]"
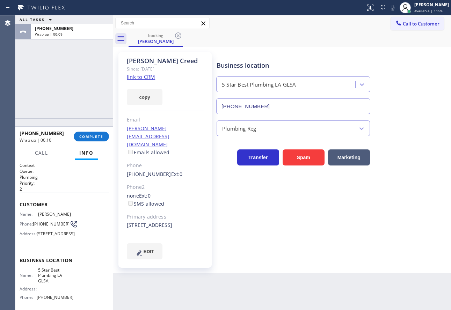
click at [142, 73] on div "Since: [DATE]" at bounding box center [165, 69] width 77 height 8
click at [142, 79] on link "link to CRM" at bounding box center [141, 76] width 28 height 7
click at [96, 137] on span "COMPLETE" at bounding box center [91, 136] width 24 height 5
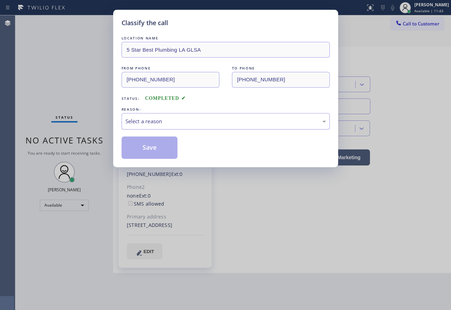
click at [206, 120] on div "Select a reason" at bounding box center [225, 121] width 200 height 8
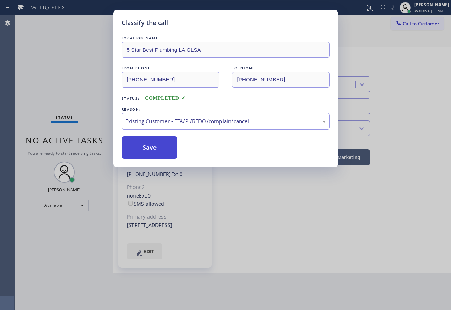
click at [170, 149] on button "Save" at bounding box center [150, 148] width 56 height 22
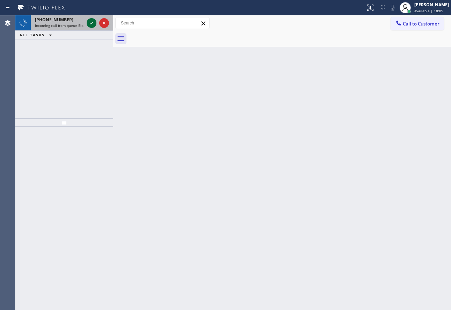
click at [91, 21] on icon at bounding box center [91, 23] width 8 height 8
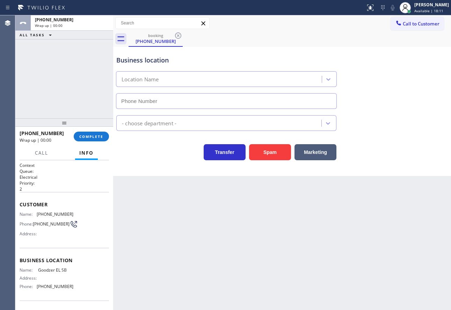
type input "[PHONE_NUMBER]"
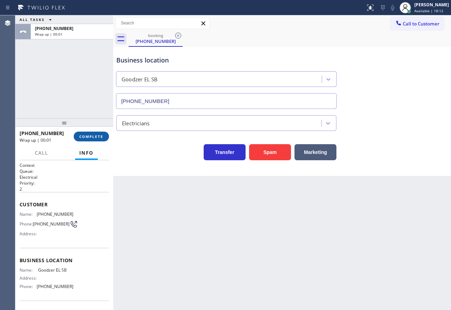
click at [104, 133] on button "COMPLETE" at bounding box center [91, 137] width 35 height 10
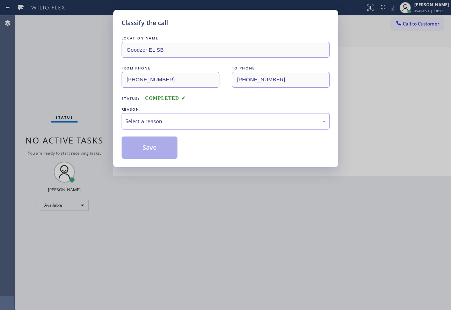
click at [157, 123] on div "Select a reason" at bounding box center [225, 121] width 200 height 8
click at [162, 151] on button "Save" at bounding box center [150, 148] width 56 height 22
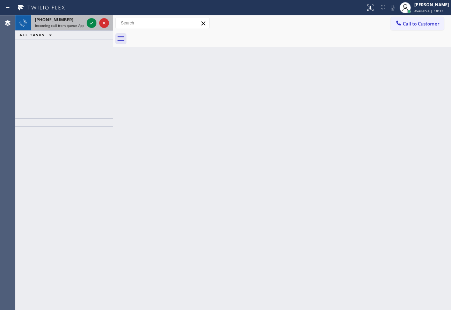
click at [76, 28] on div "[PHONE_NUMBER] Incoming call from queue Appliance Repair" at bounding box center [58, 22] width 54 height 15
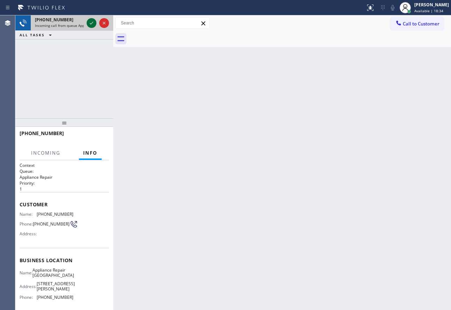
click at [90, 24] on icon at bounding box center [91, 23] width 3 height 3
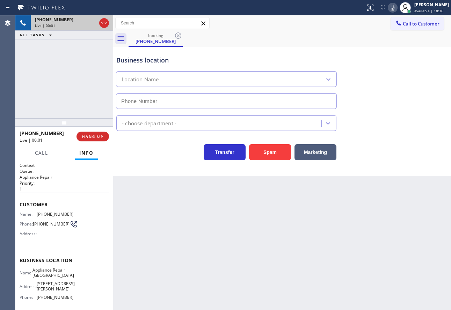
type input "[PHONE_NUMBER]"
click at [49, 216] on span "[PHONE_NUMBER]" at bounding box center [55, 214] width 37 height 5
copy span "[PHONE_NUMBER]"
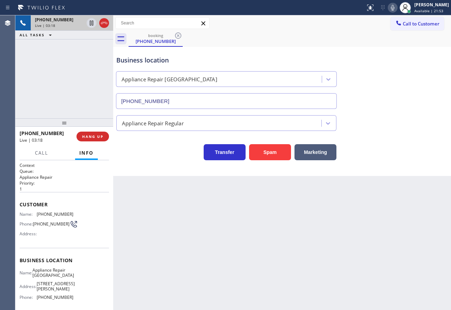
click at [59, 300] on span "[PHONE_NUMBER]" at bounding box center [55, 297] width 37 height 5
copy span "[PHONE_NUMBER]"
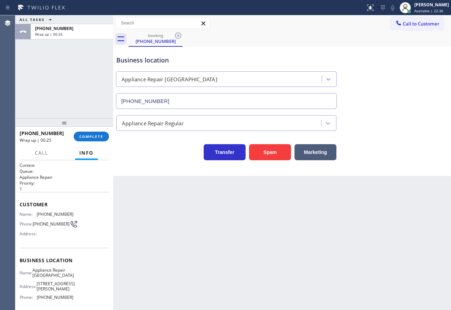
click at [47, 278] on span "Appliance Repair [GEOGRAPHIC_DATA]" at bounding box center [53, 273] width 42 height 11
copy span "Appliance Repair [GEOGRAPHIC_DATA]"
click at [85, 139] on span "COMPLETE" at bounding box center [91, 136] width 24 height 5
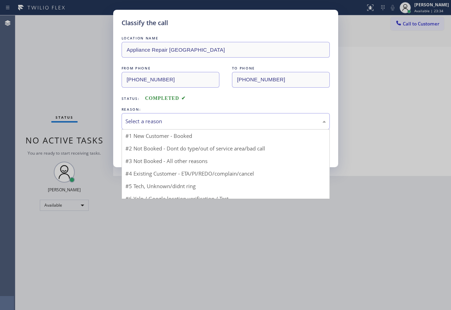
click at [163, 119] on div "Select a reason" at bounding box center [225, 121] width 200 height 8
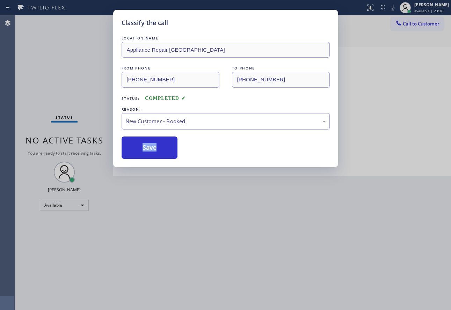
click at [148, 135] on div "LOCATION NAME Appliance Repair Phoenix FROM PHONE [PHONE_NUMBER] TO PHONE [PHON…" at bounding box center [226, 97] width 208 height 124
click at [146, 143] on button "Save" at bounding box center [150, 148] width 56 height 22
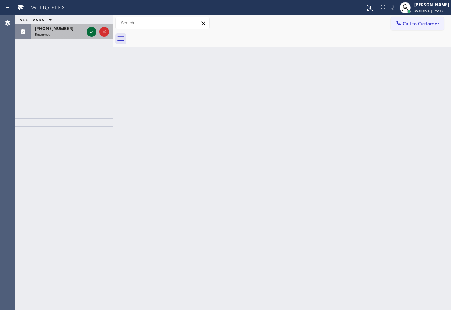
click at [90, 34] on icon at bounding box center [91, 32] width 8 height 8
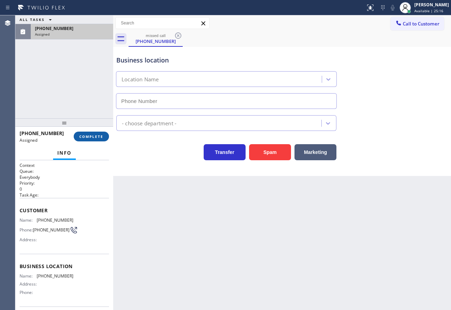
click at [91, 138] on span "COMPLETE" at bounding box center [91, 136] width 24 height 5
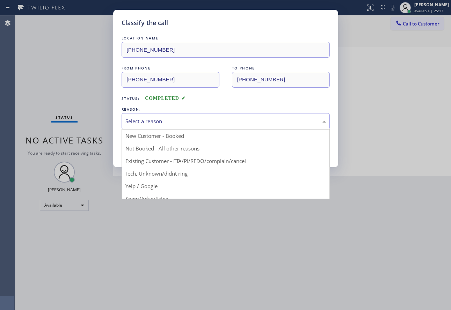
click at [170, 120] on div "Select a reason" at bounding box center [225, 121] width 200 height 8
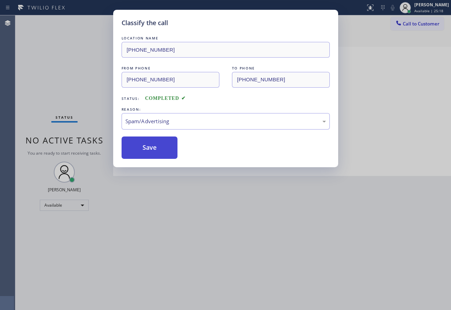
click at [150, 144] on button "Save" at bounding box center [150, 148] width 56 height 22
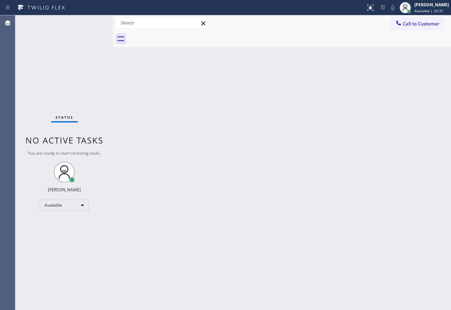
click at [333, 169] on div "Back to Dashboard Change Sender ID Customers Technicians Select a contact Outbo…" at bounding box center [282, 162] width 338 height 295
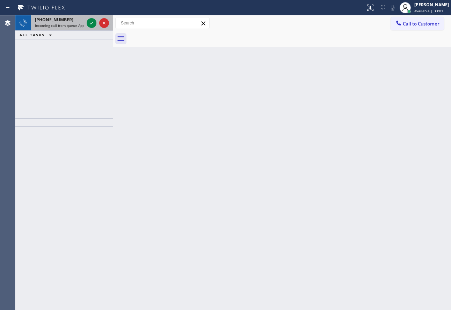
click at [76, 28] on span "Incoming call from queue Appliance Repair [GEOGRAPHIC_DATA]" at bounding box center [88, 25] width 106 height 5
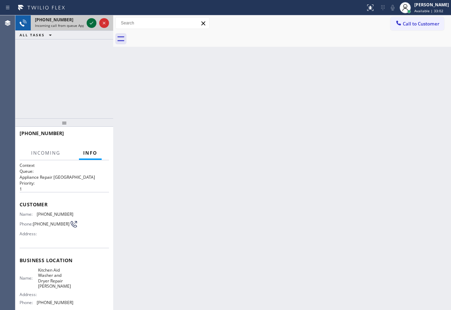
click at [95, 22] on icon at bounding box center [91, 23] width 8 height 8
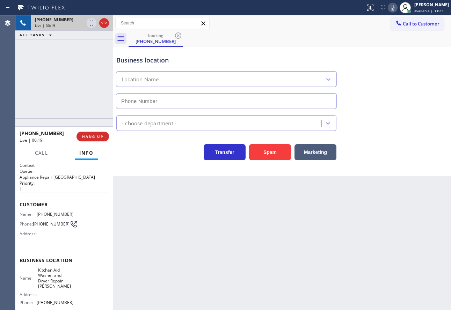
type input "[PHONE_NUMBER]"
click at [270, 56] on div "Business location" at bounding box center [226, 60] width 220 height 9
click at [169, 144] on div "Transfer Spam Marketing" at bounding box center [226, 151] width 223 height 20
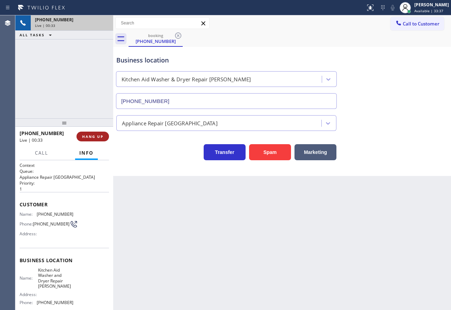
click at [94, 139] on button "HANG UP" at bounding box center [92, 137] width 32 height 10
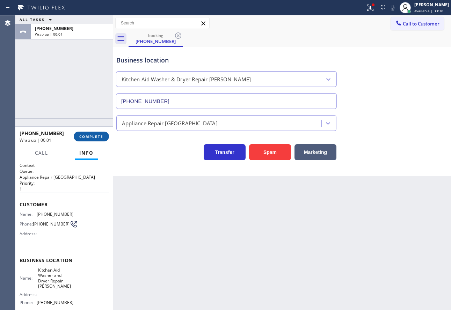
click at [94, 139] on button "COMPLETE" at bounding box center [91, 137] width 35 height 10
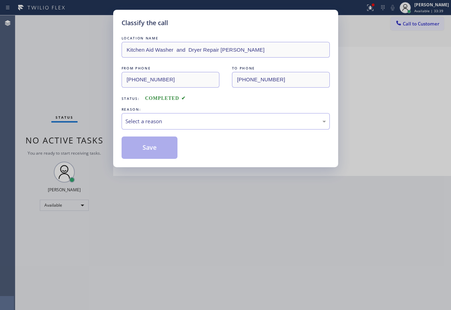
click at [185, 124] on div "Select a reason" at bounding box center [225, 121] width 200 height 8
click at [159, 142] on button "Save" at bounding box center [150, 148] width 56 height 22
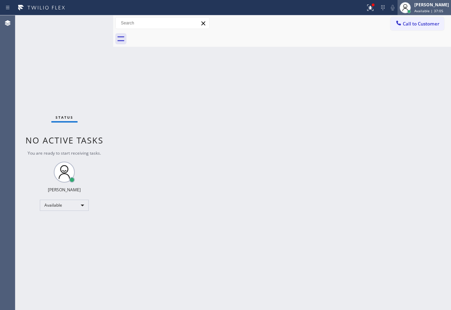
click at [426, 5] on div "[PERSON_NAME]" at bounding box center [431, 5] width 35 height 6
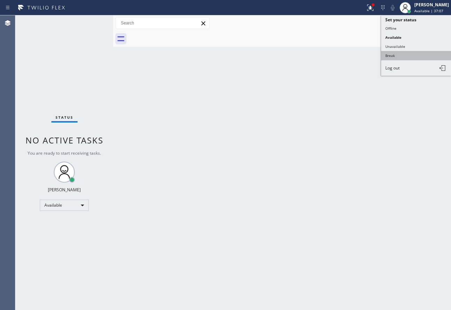
click at [404, 54] on button "Break" at bounding box center [416, 55] width 70 height 9
